Goal: Navigation & Orientation: Understand site structure

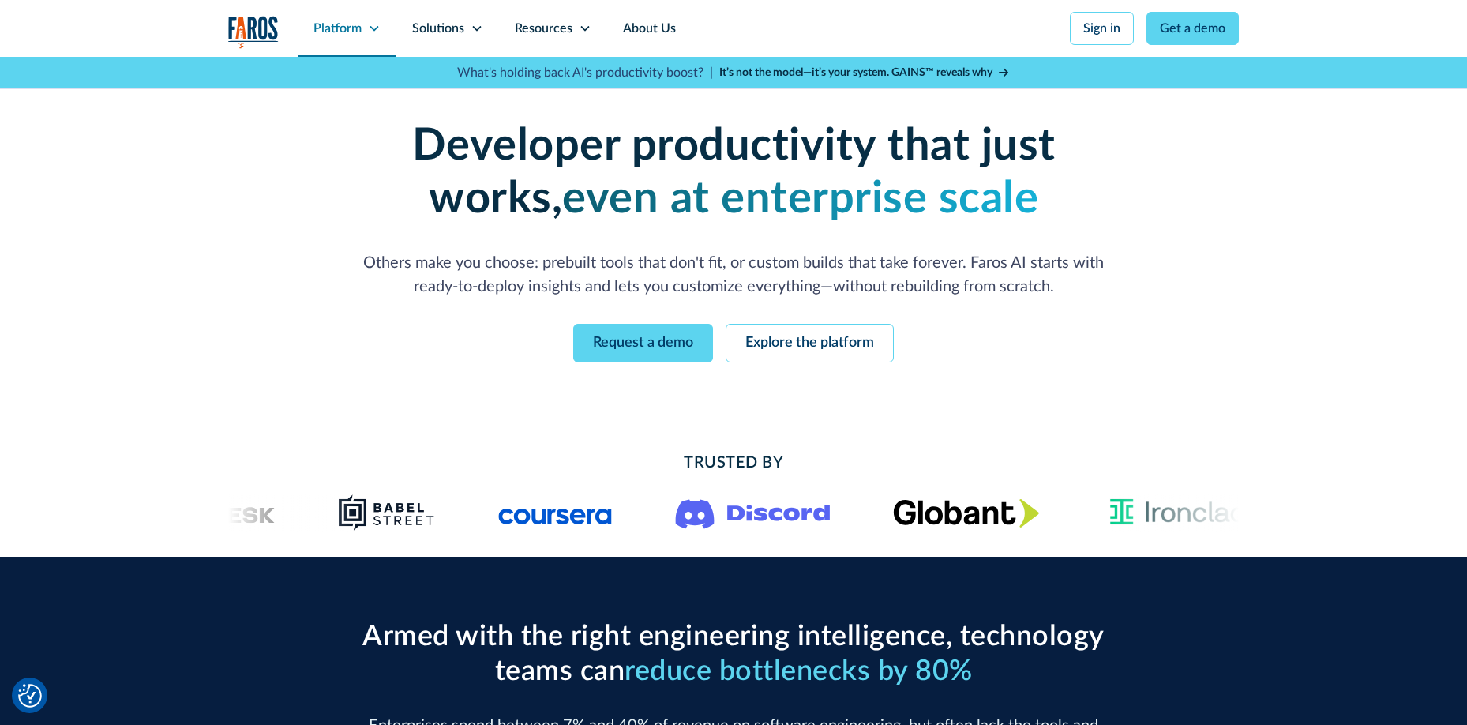
click at [368, 22] on icon at bounding box center [374, 28] width 13 height 13
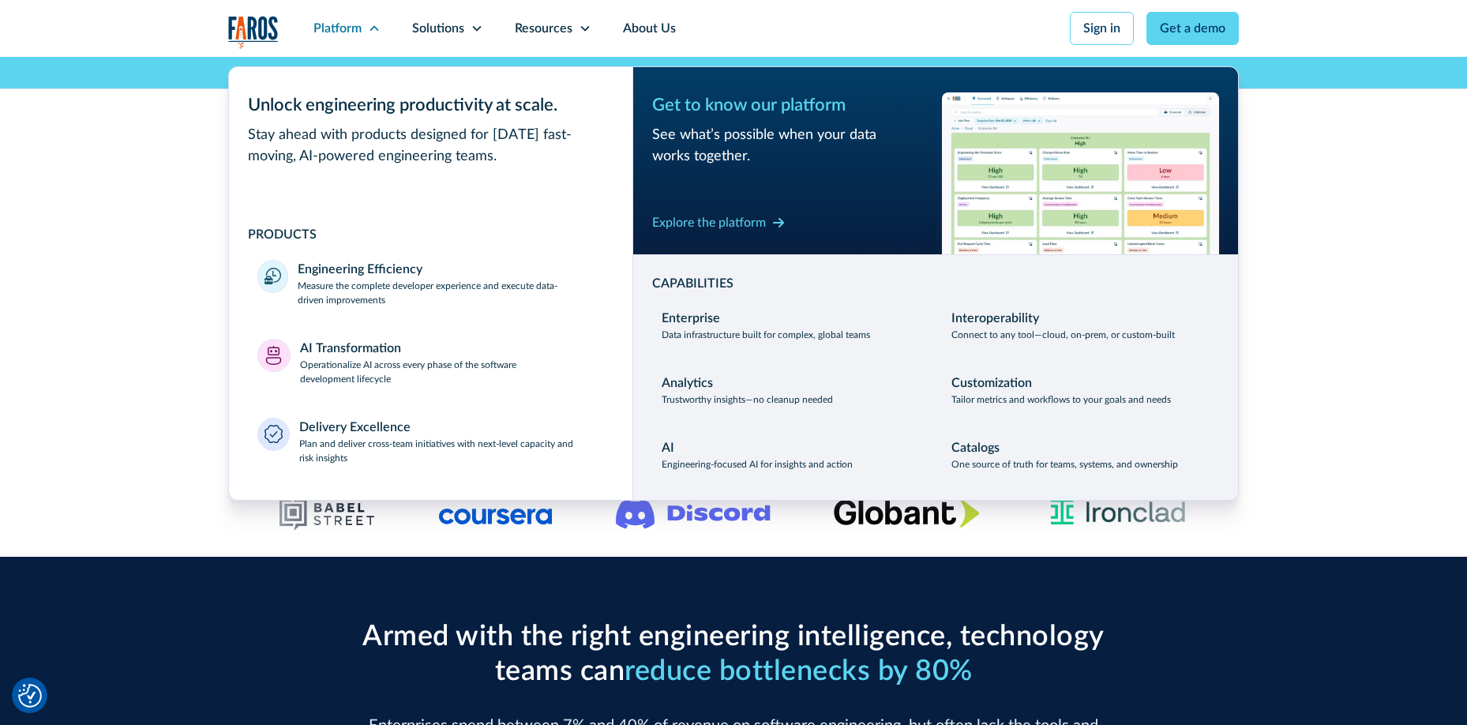
click at [49, 209] on div "Developer productivity that just works, even at enterprise scale Others make yo…" at bounding box center [733, 241] width 1467 height 369
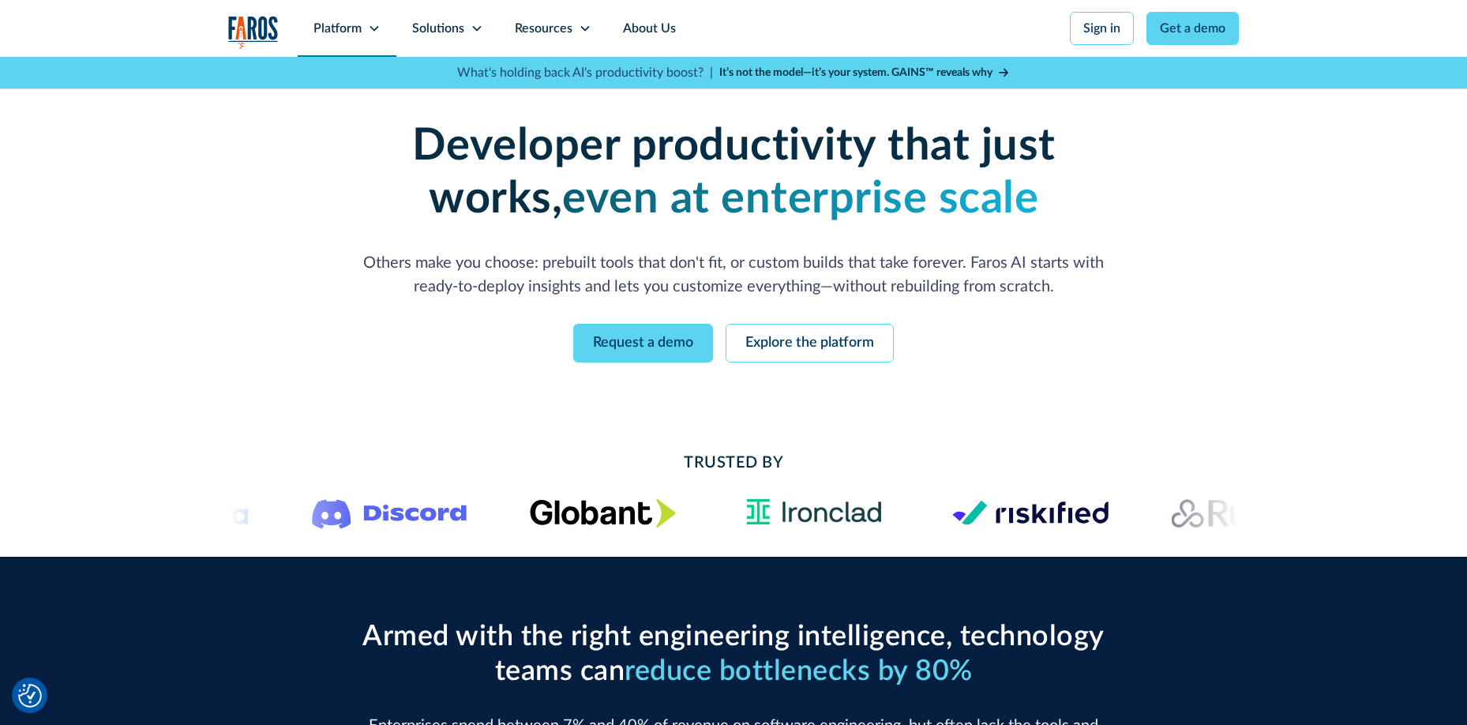
click at [344, 28] on div "Platform" at bounding box center [338, 28] width 48 height 19
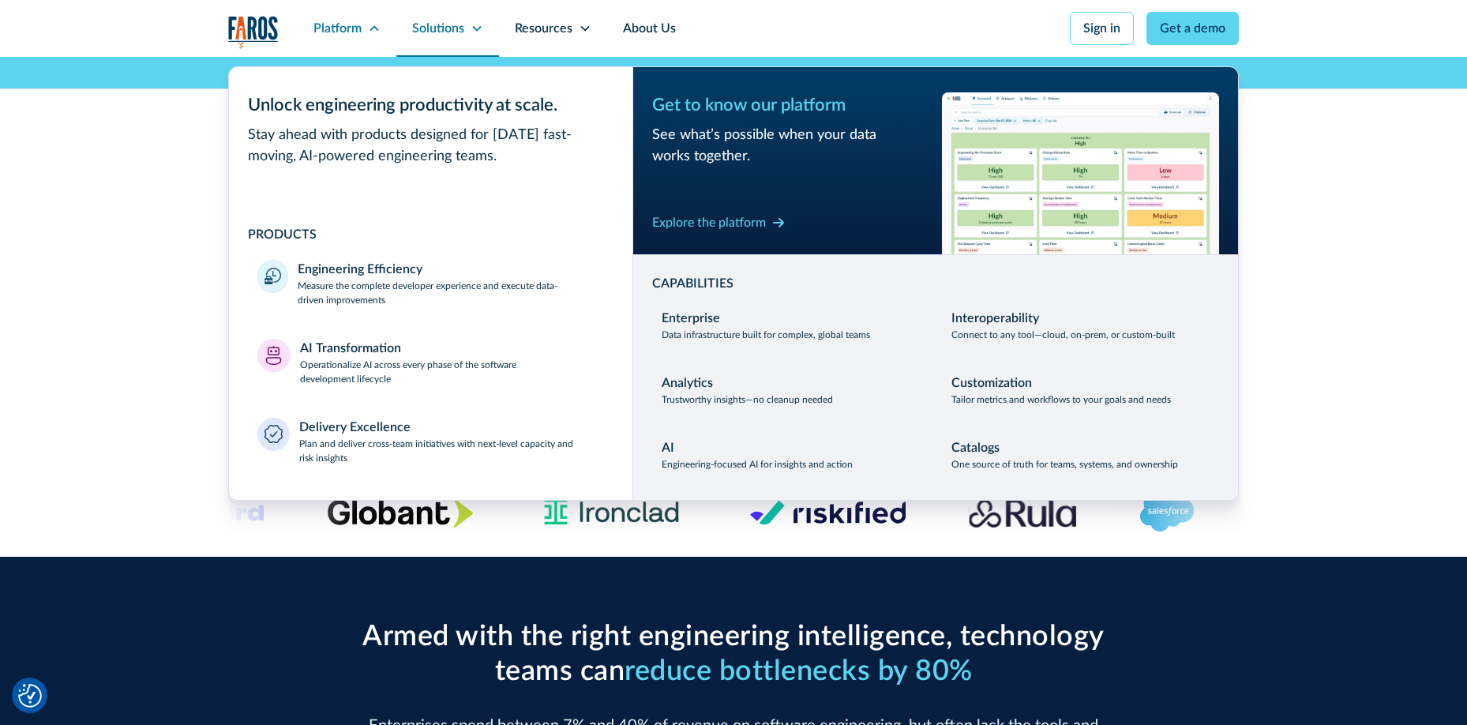
click at [445, 26] on div "Solutions" at bounding box center [438, 28] width 52 height 19
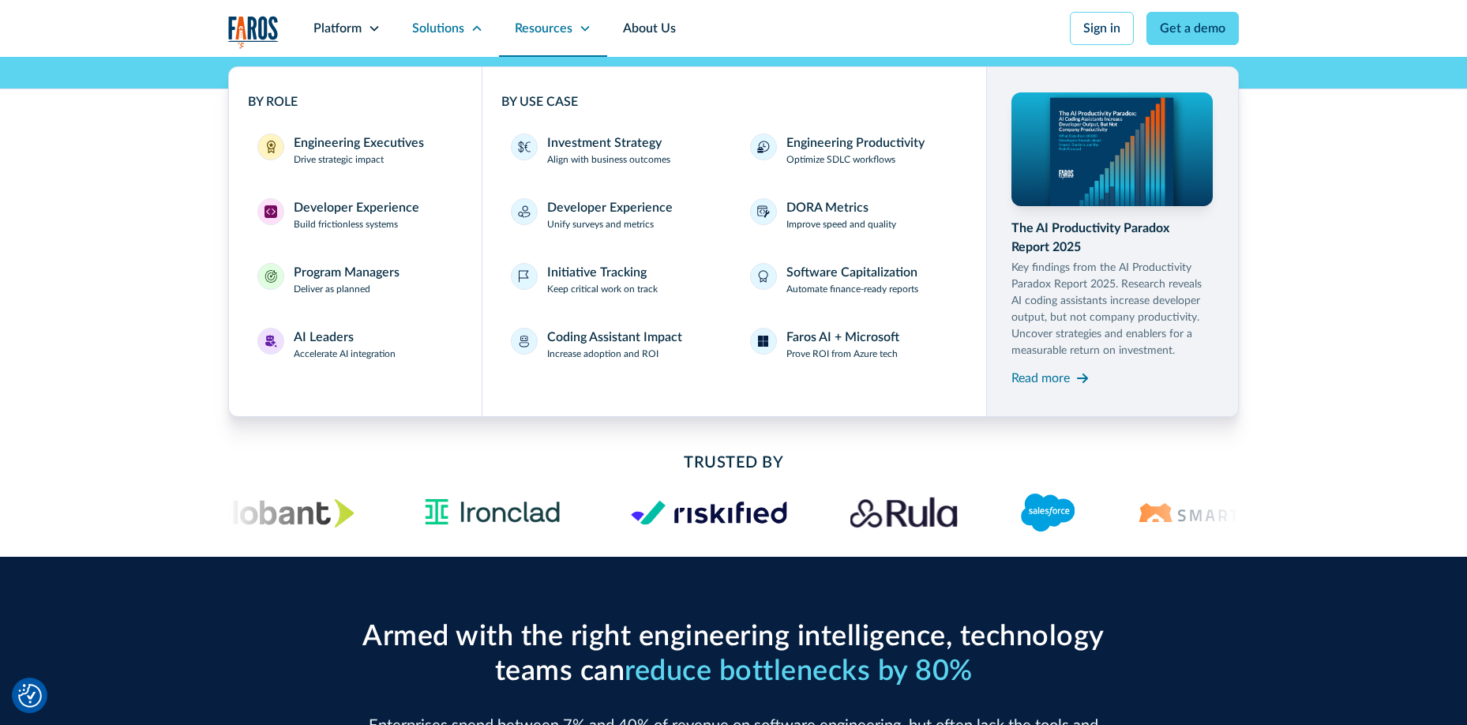
click at [536, 31] on div "Resources" at bounding box center [544, 28] width 58 height 19
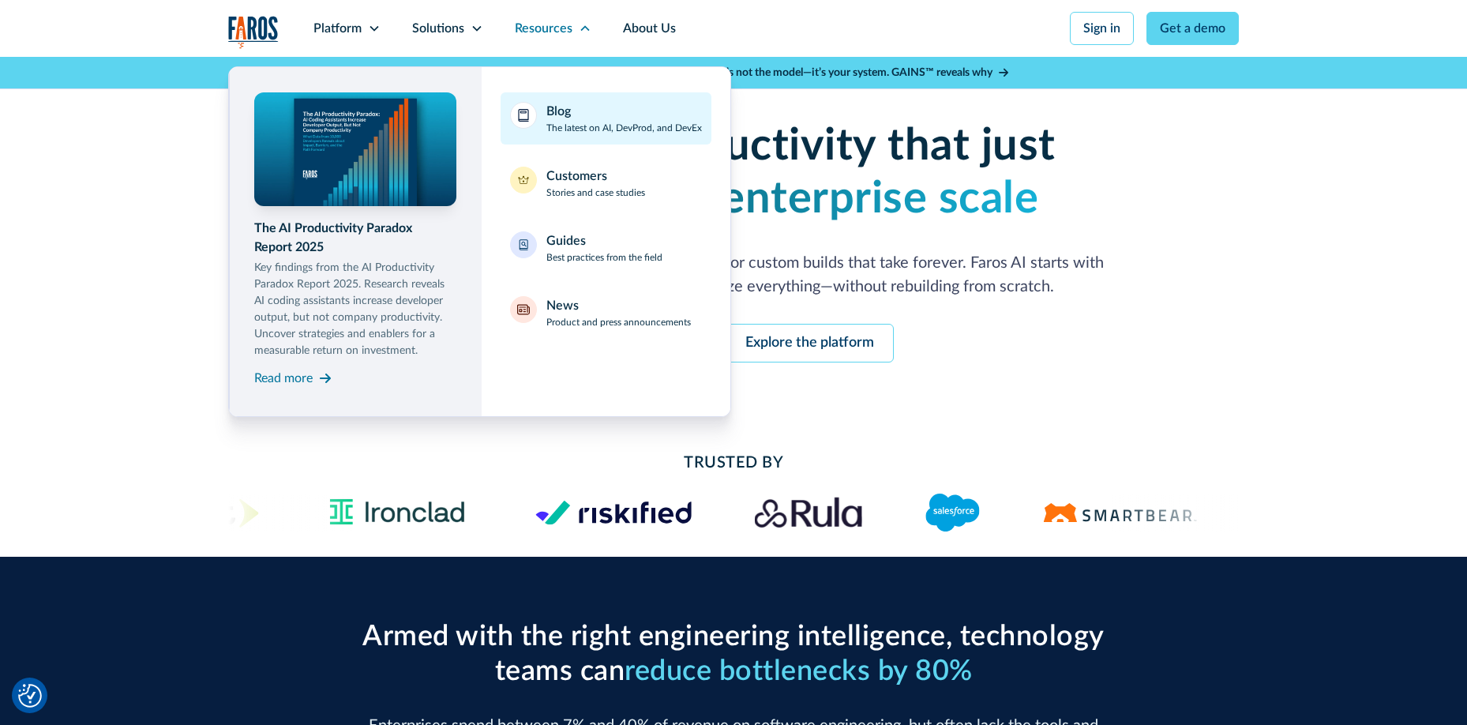
click at [574, 115] on div "Blog The latest on AI, DevProd, and DevEx" at bounding box center [625, 118] width 156 height 33
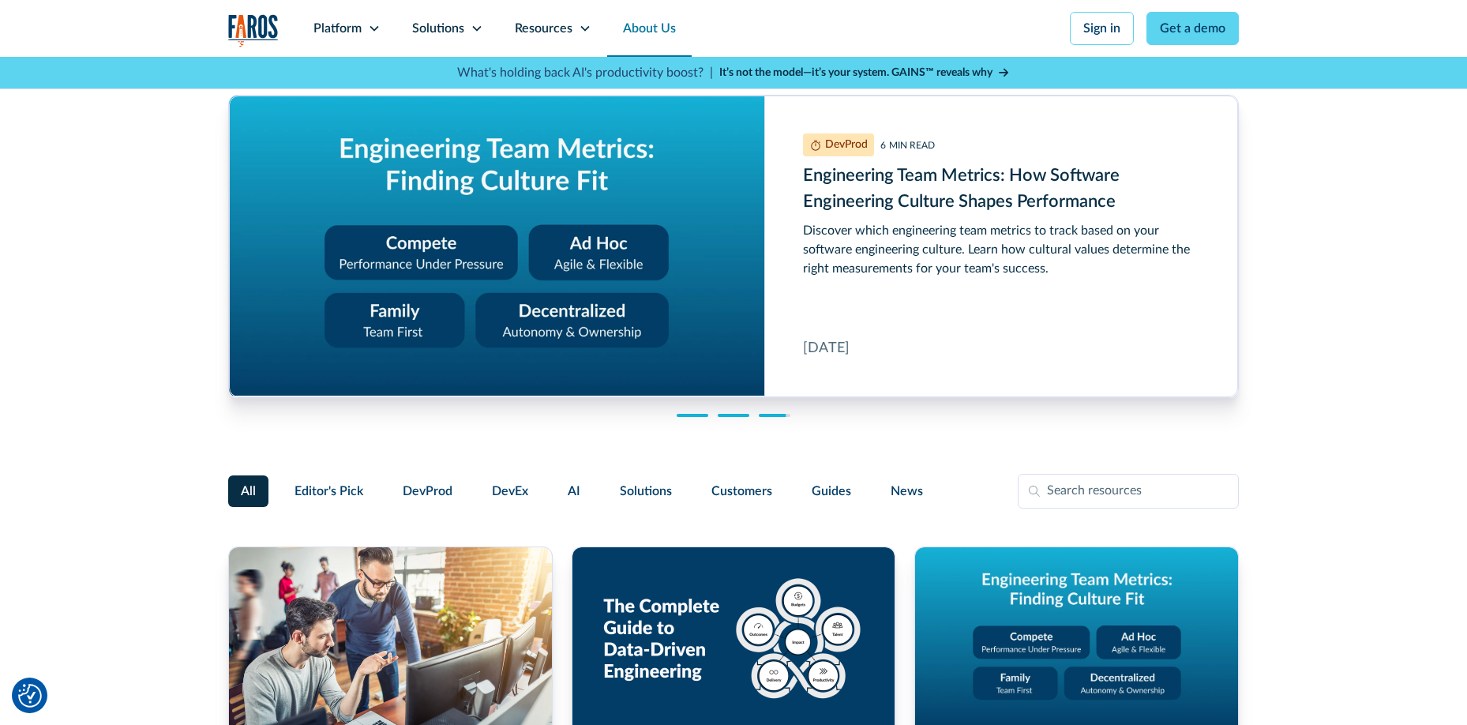
click at [644, 31] on link "About Us" at bounding box center [649, 28] width 85 height 57
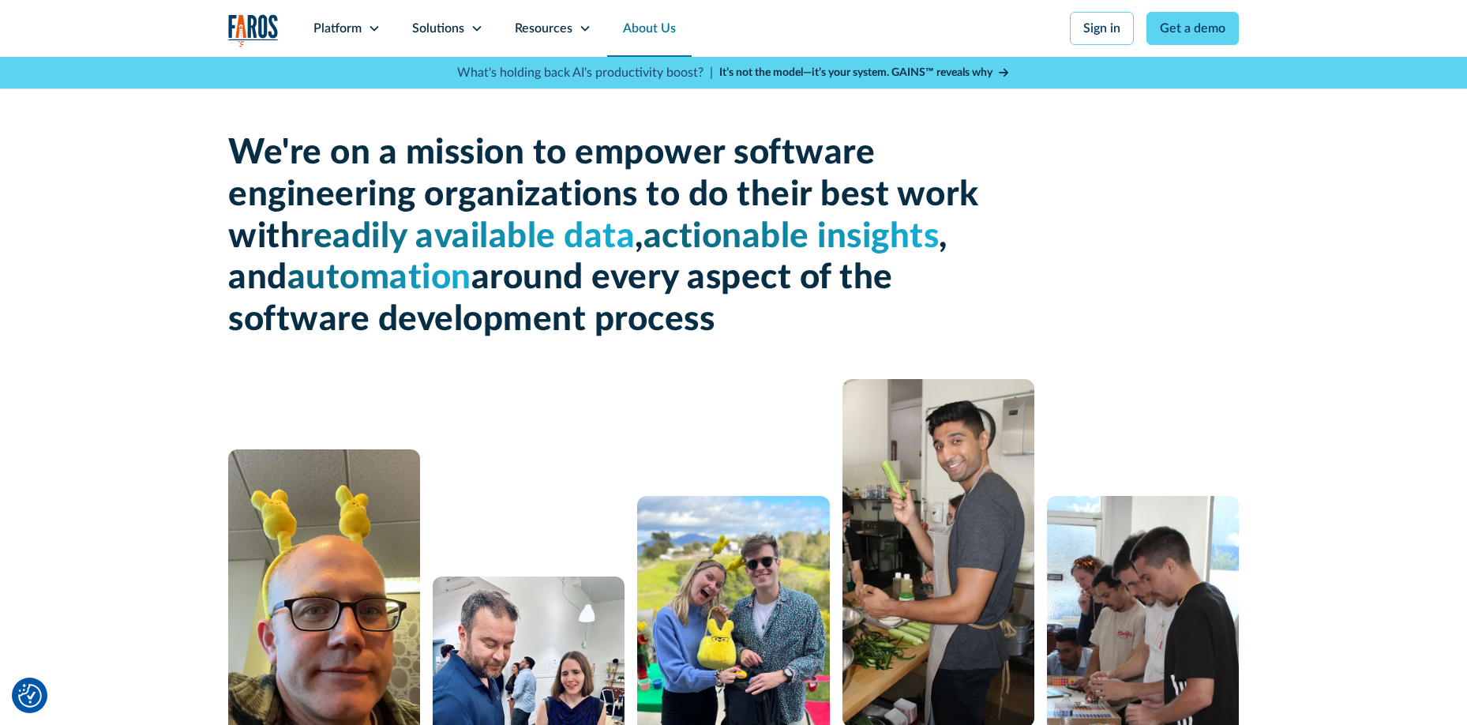
click at [244, 33] on img "home" at bounding box center [253, 30] width 51 height 32
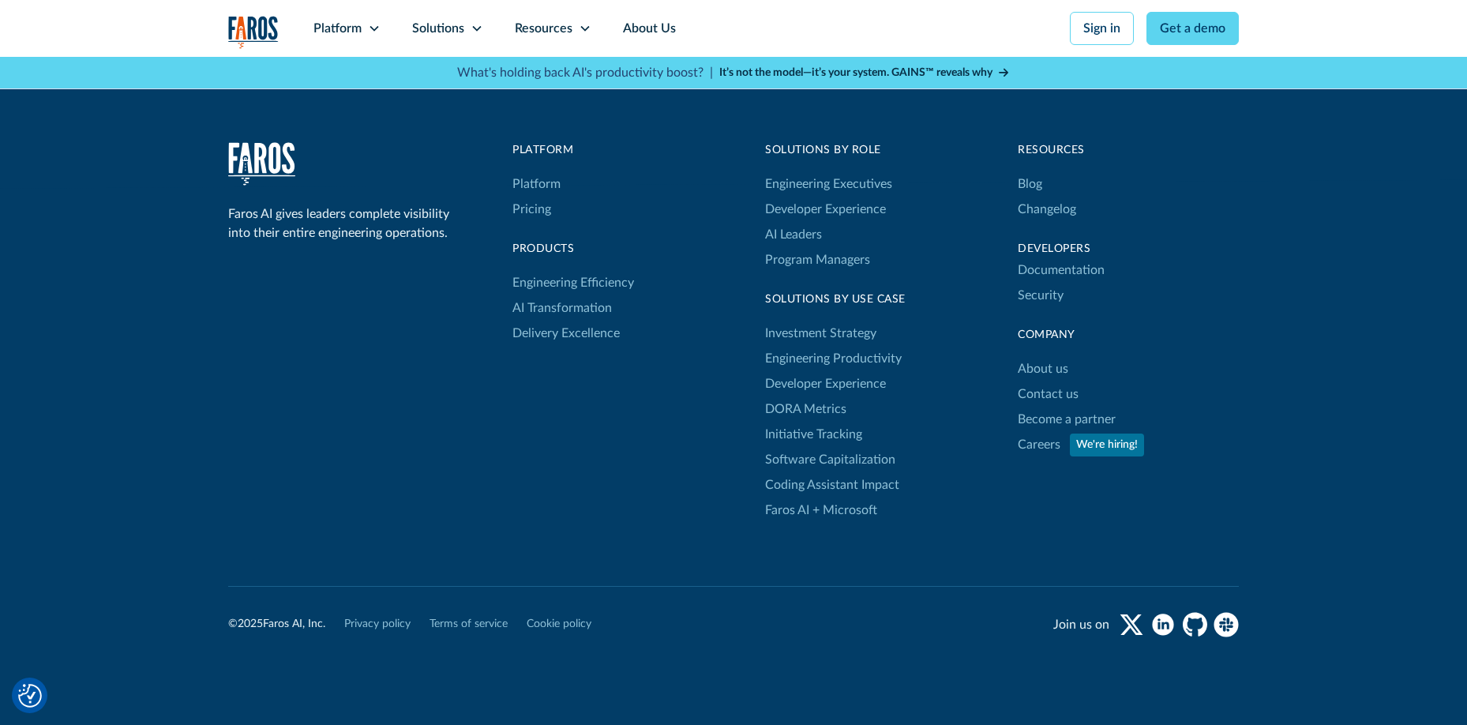
scroll to position [5110, 0]
click at [379, 629] on link "Privacy policy" at bounding box center [377, 627] width 66 height 17
